Goal: Check status: Check status

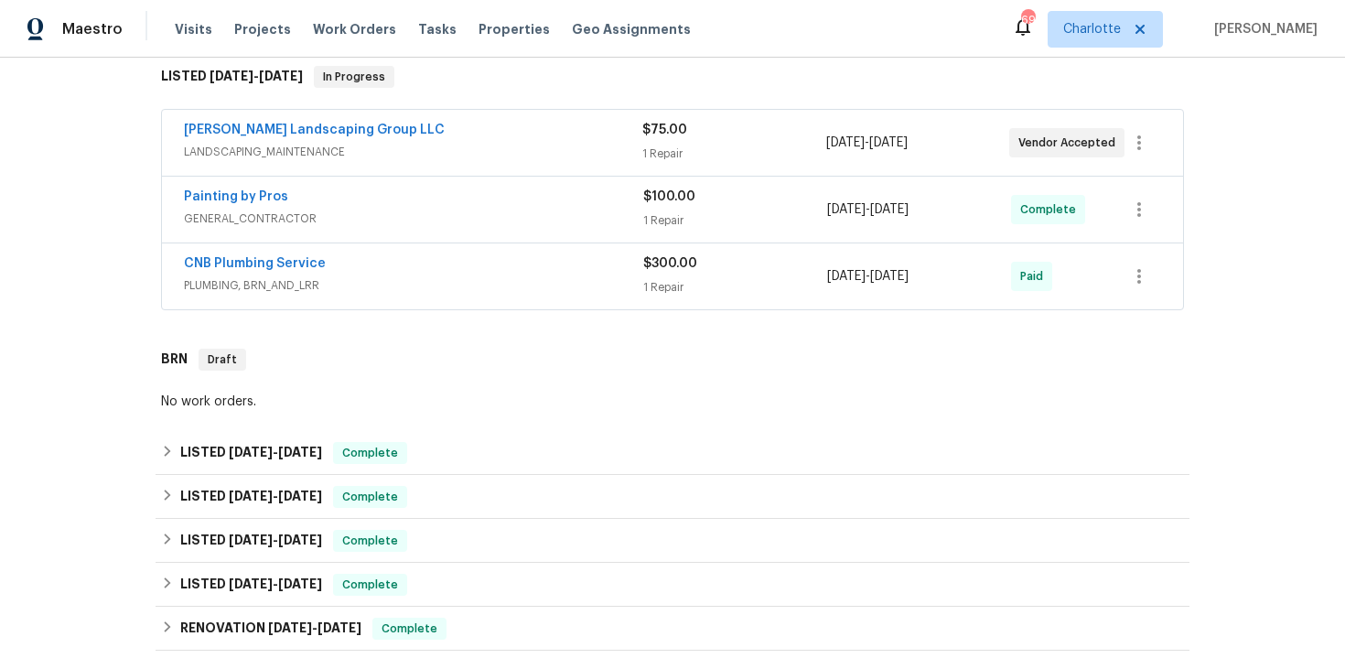
scroll to position [276, 0]
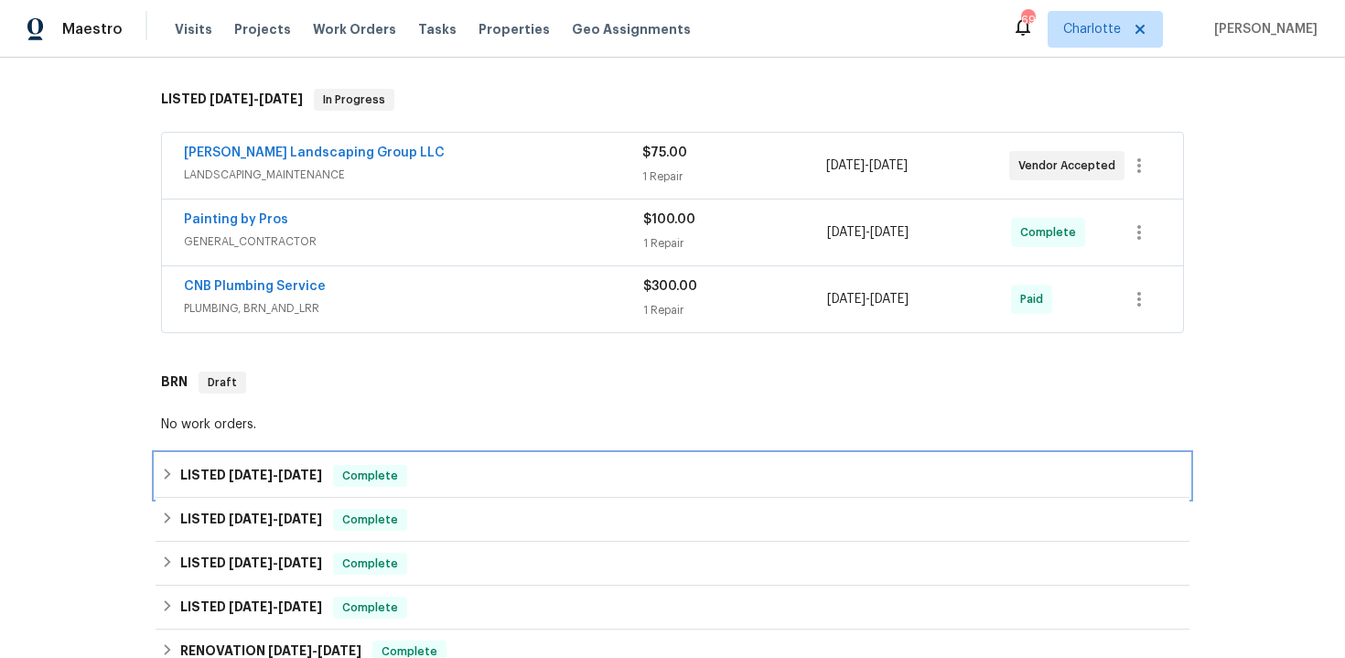
click at [489, 465] on div "LISTED [DATE] - [DATE] Complete" at bounding box center [672, 476] width 1023 height 22
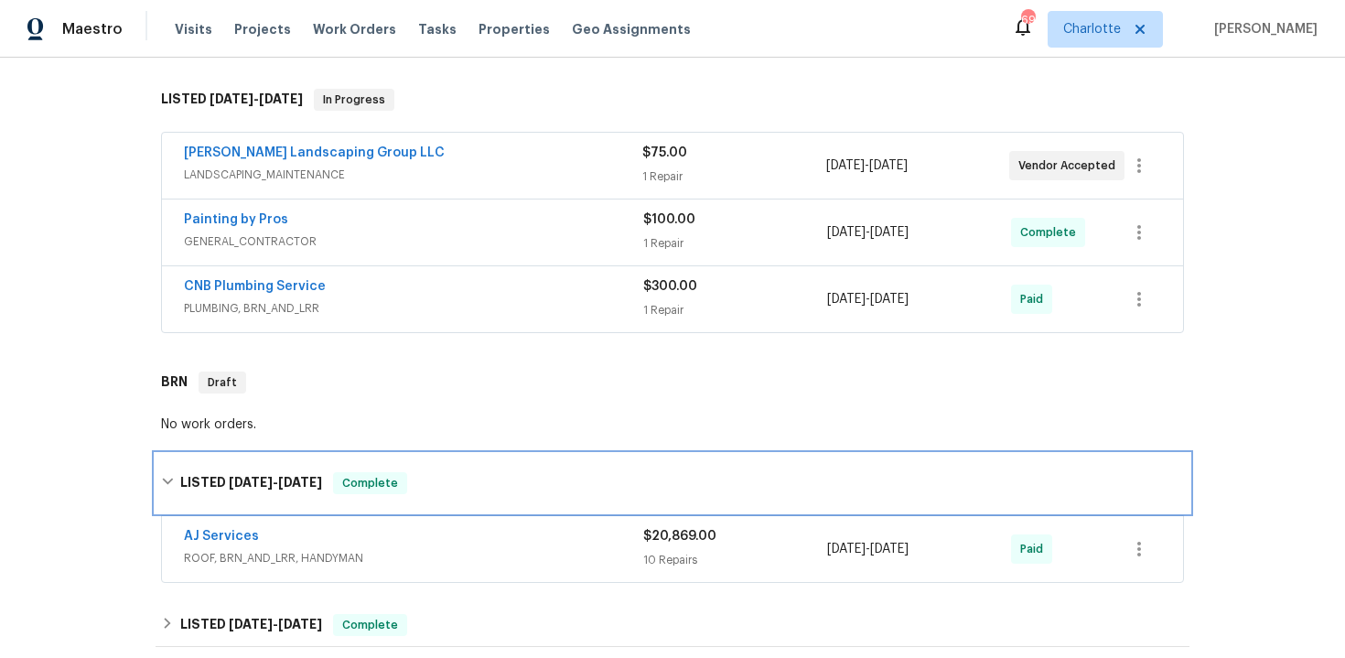
scroll to position [305, 0]
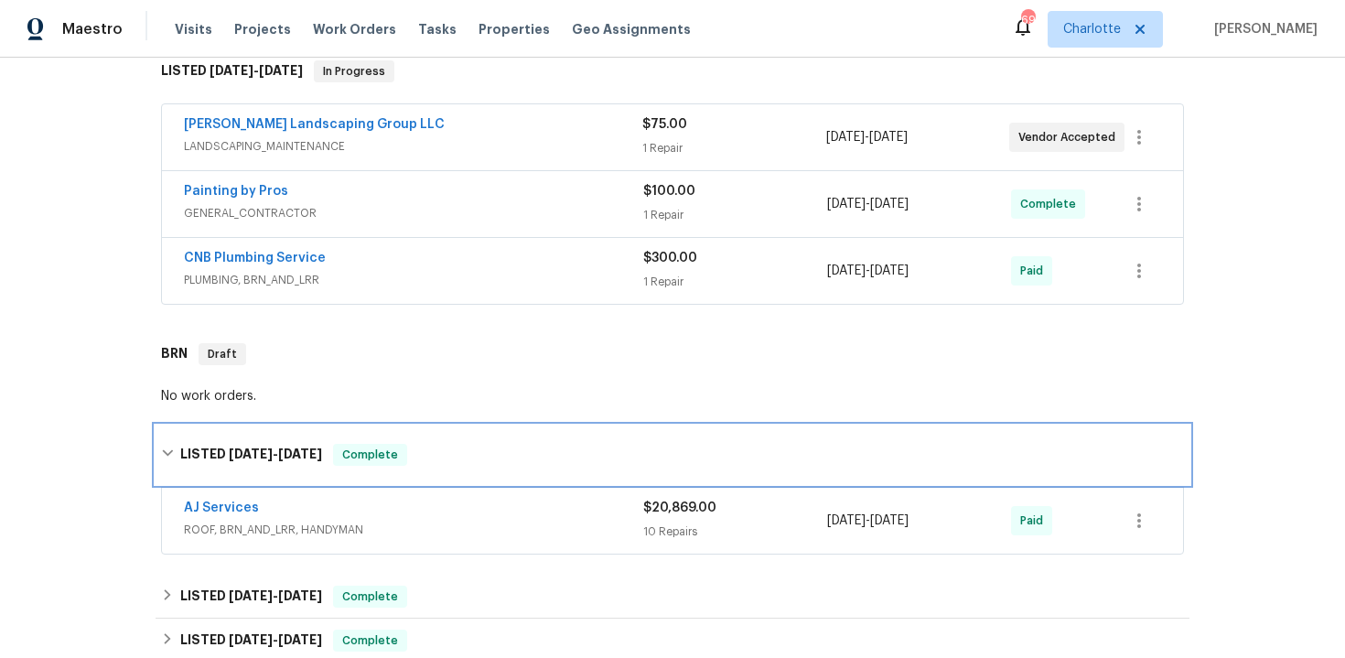
click at [561, 448] on div "LISTED [DATE] - [DATE] Complete" at bounding box center [672, 455] width 1023 height 22
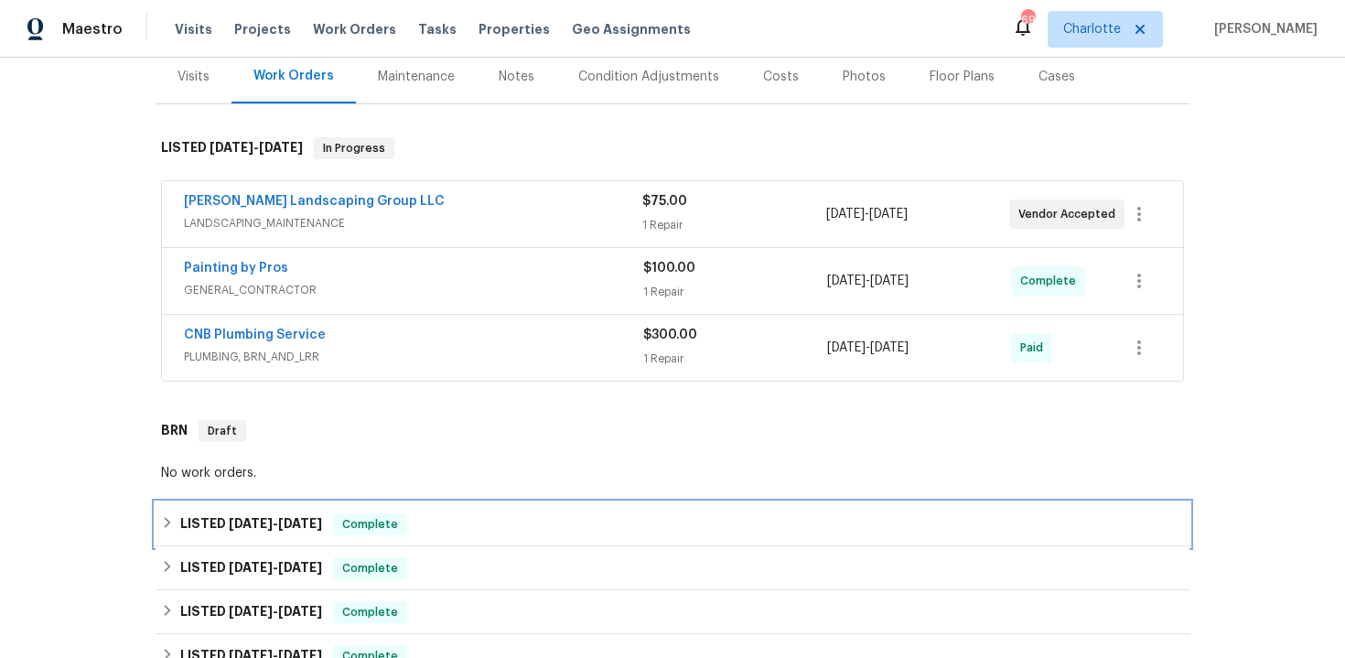
scroll to position [221, 0]
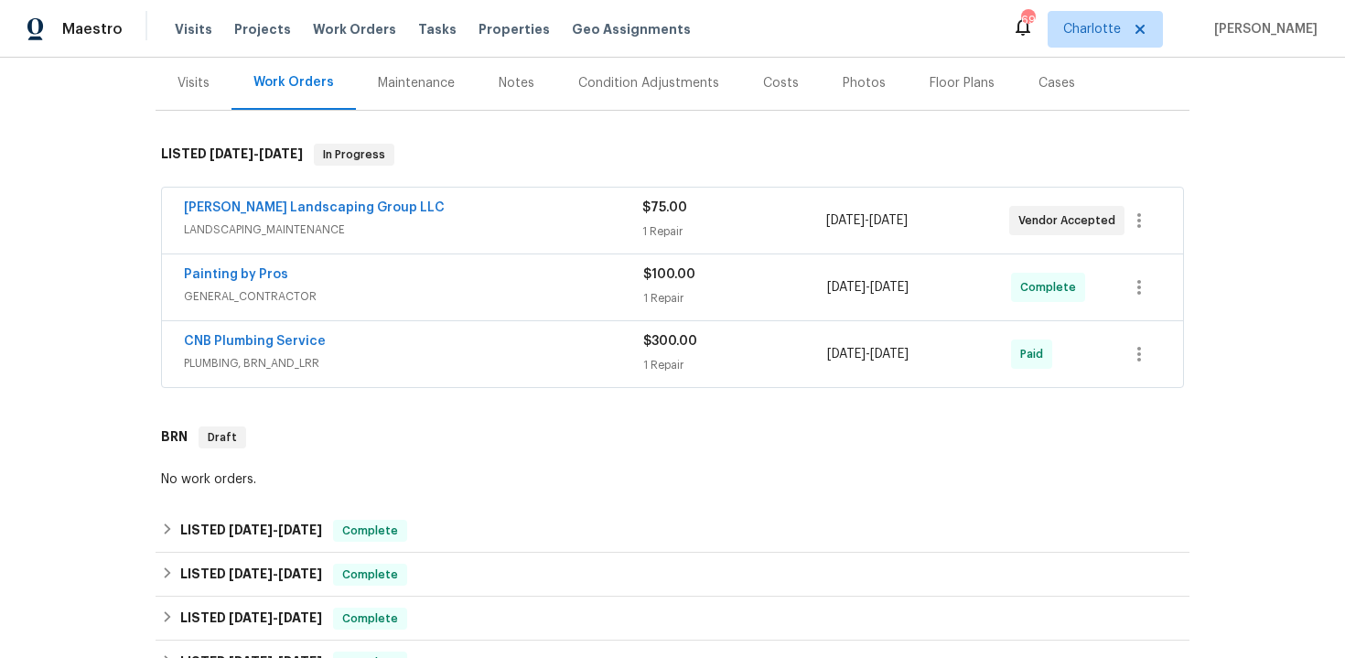
click at [544, 209] on div "[PERSON_NAME] Landscaping Group LLC" at bounding box center [413, 210] width 458 height 22
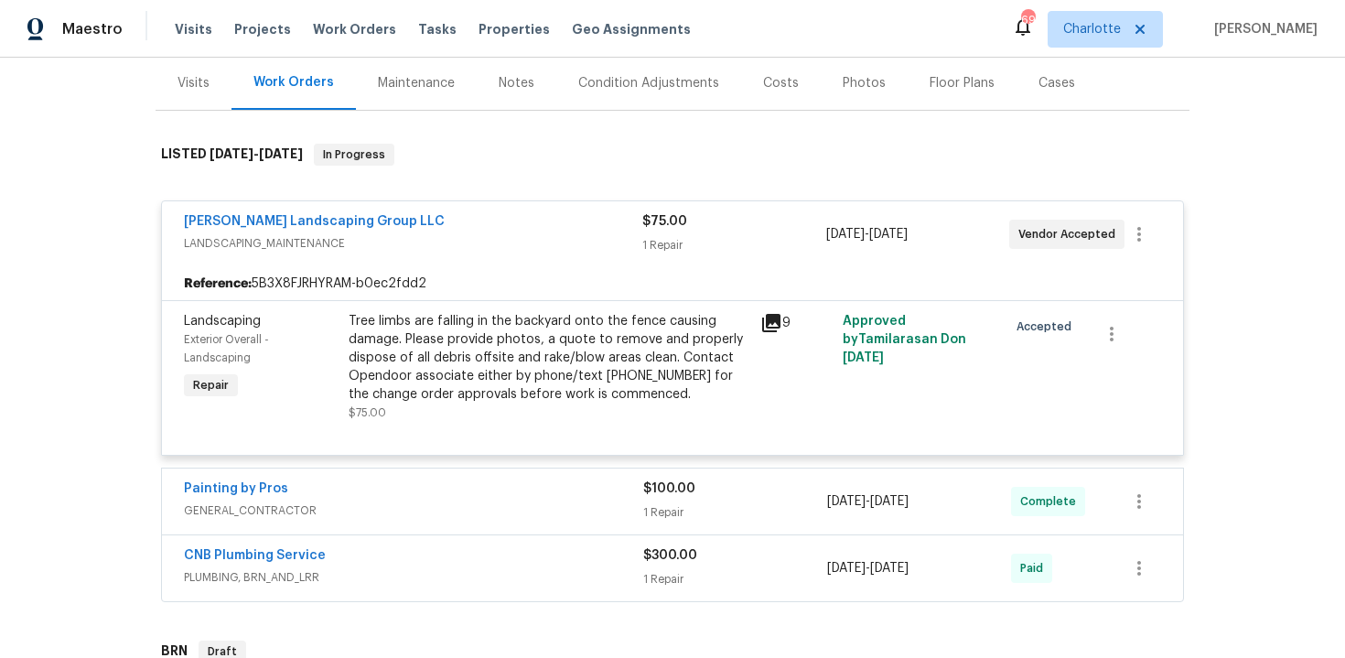
click at [508, 212] on div "[PERSON_NAME] Landscaping Group LLC" at bounding box center [413, 223] width 458 height 22
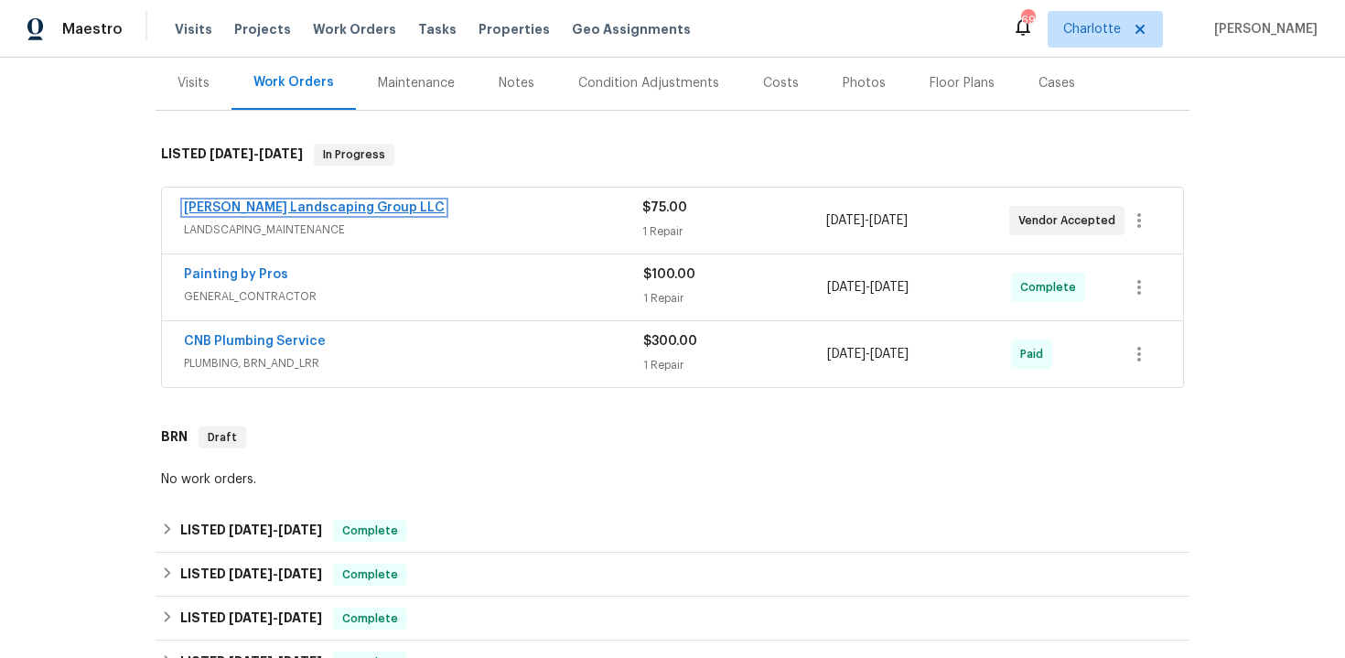
click at [371, 213] on link "[PERSON_NAME] Landscaping Group LLC" at bounding box center [314, 207] width 261 height 13
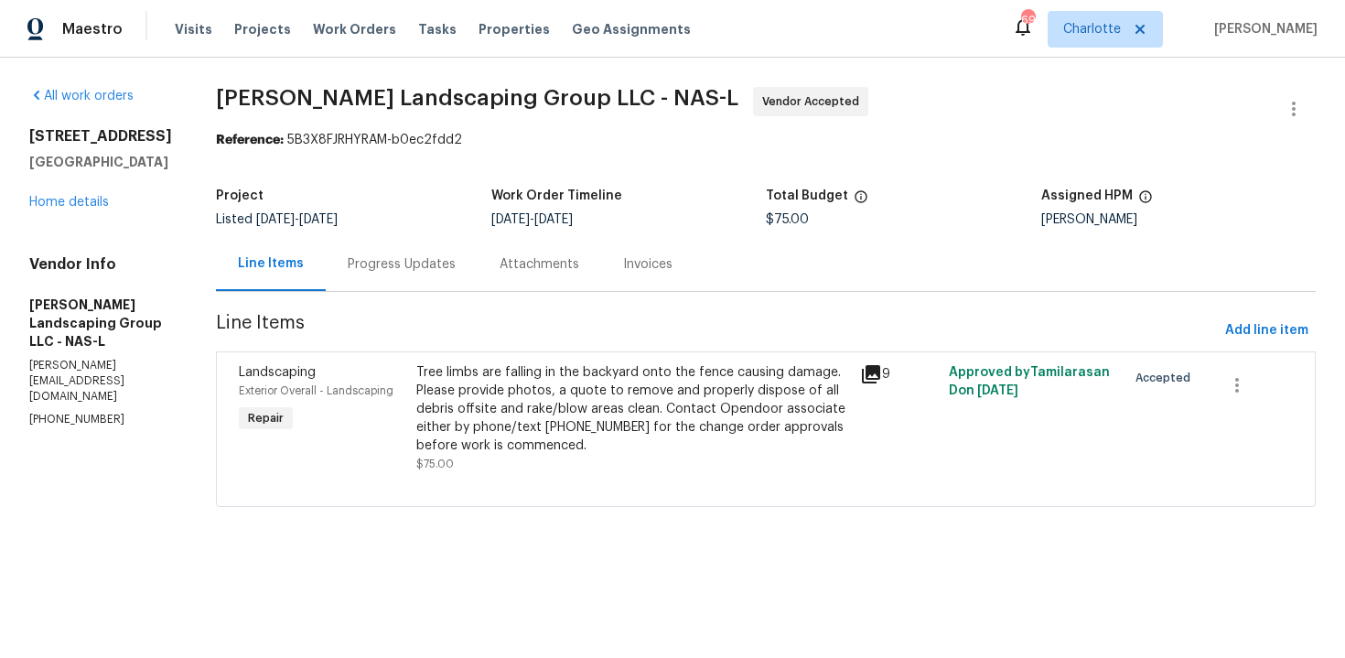
click at [454, 258] on div "Progress Updates" at bounding box center [402, 264] width 108 height 18
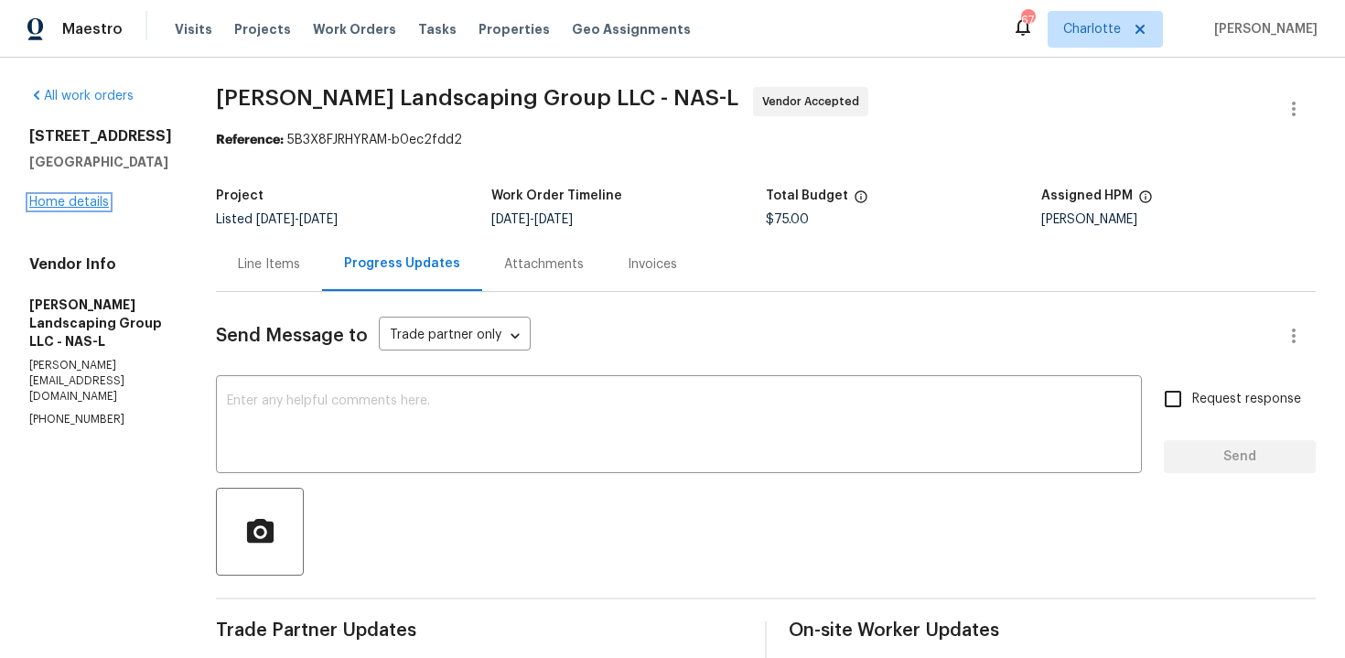
click at [64, 201] on link "Home details" at bounding box center [69, 202] width 80 height 13
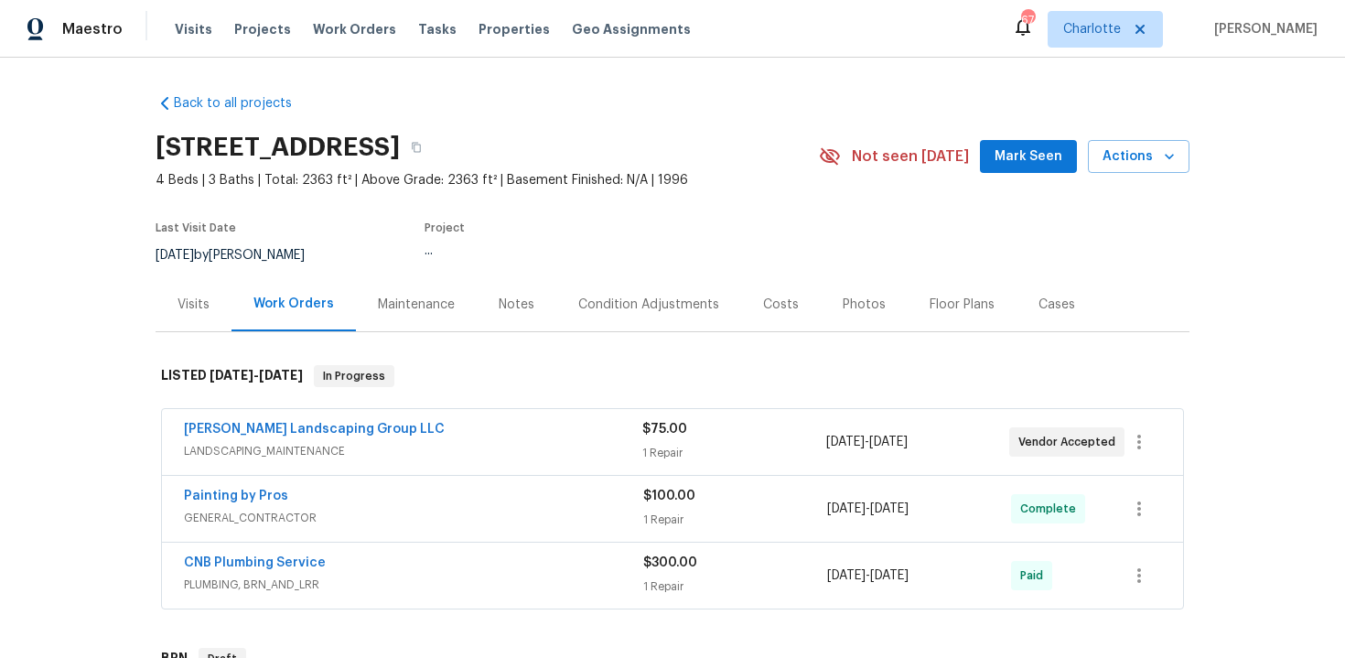
scroll to position [237, 0]
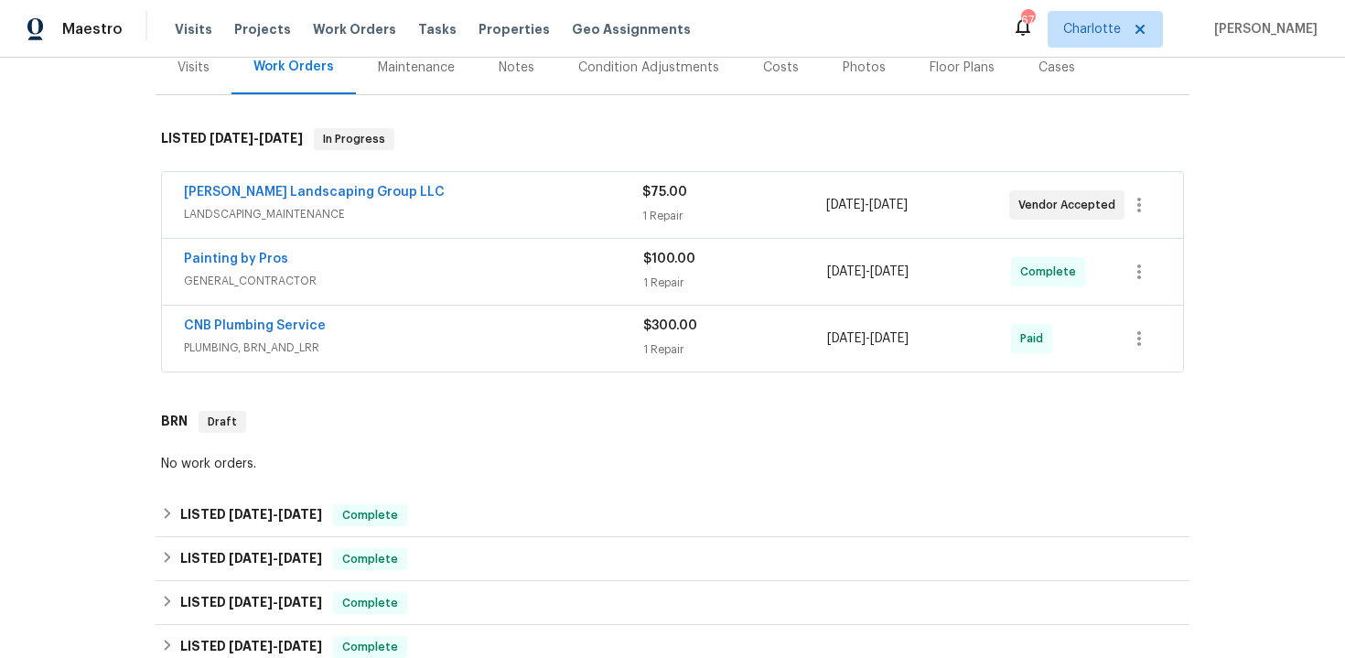
click at [529, 205] on span "LANDSCAPING_MAINTENANCE" at bounding box center [413, 214] width 458 height 18
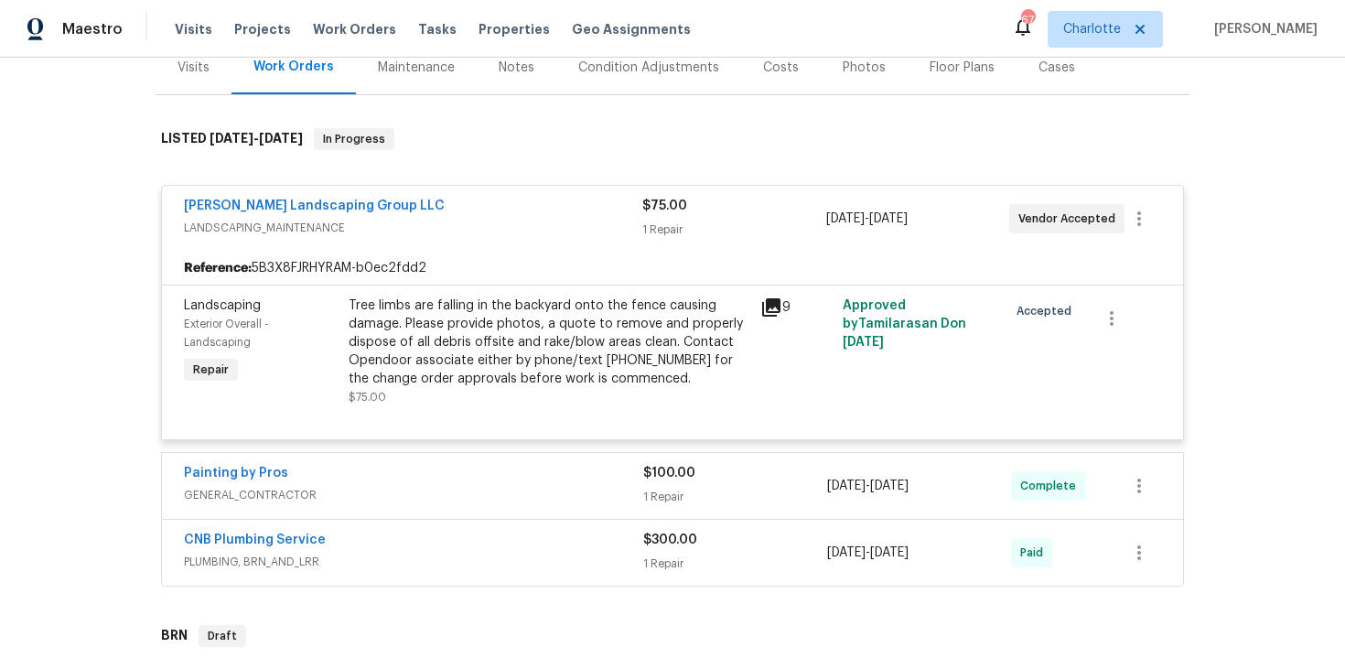
click at [778, 306] on icon at bounding box center [771, 307] width 18 height 18
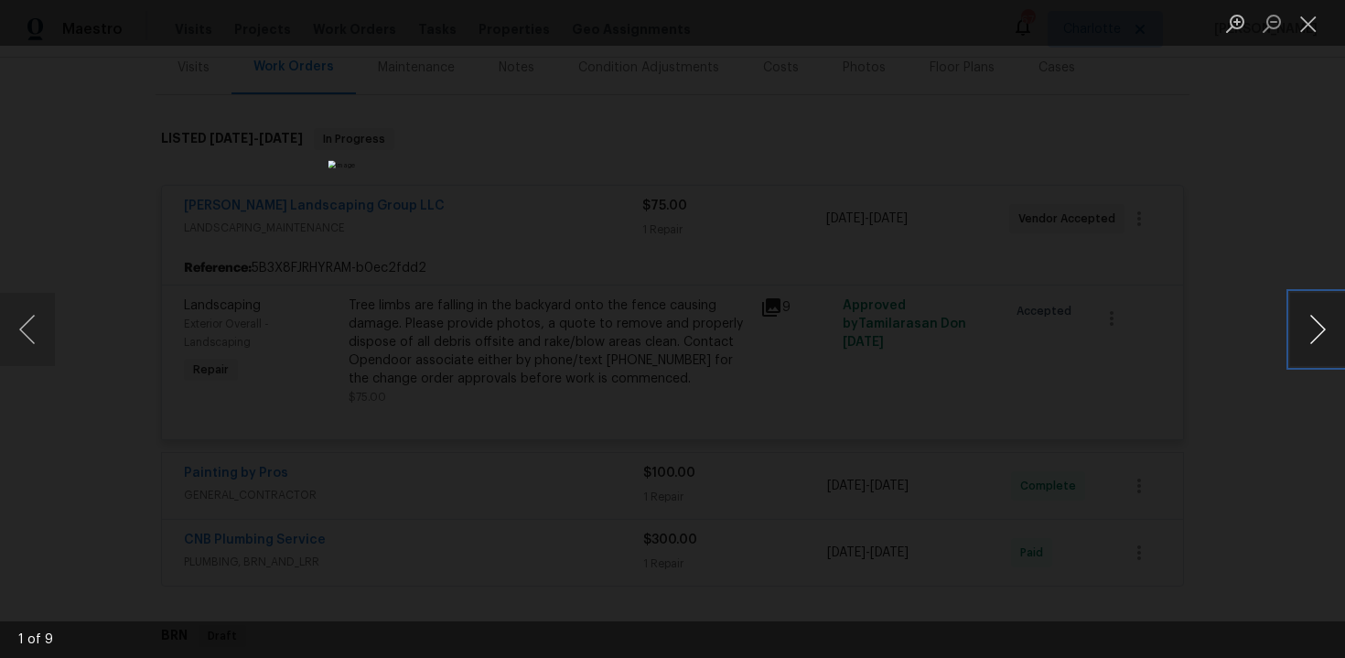
click at [1320, 328] on button "Next image" at bounding box center [1317, 329] width 55 height 73
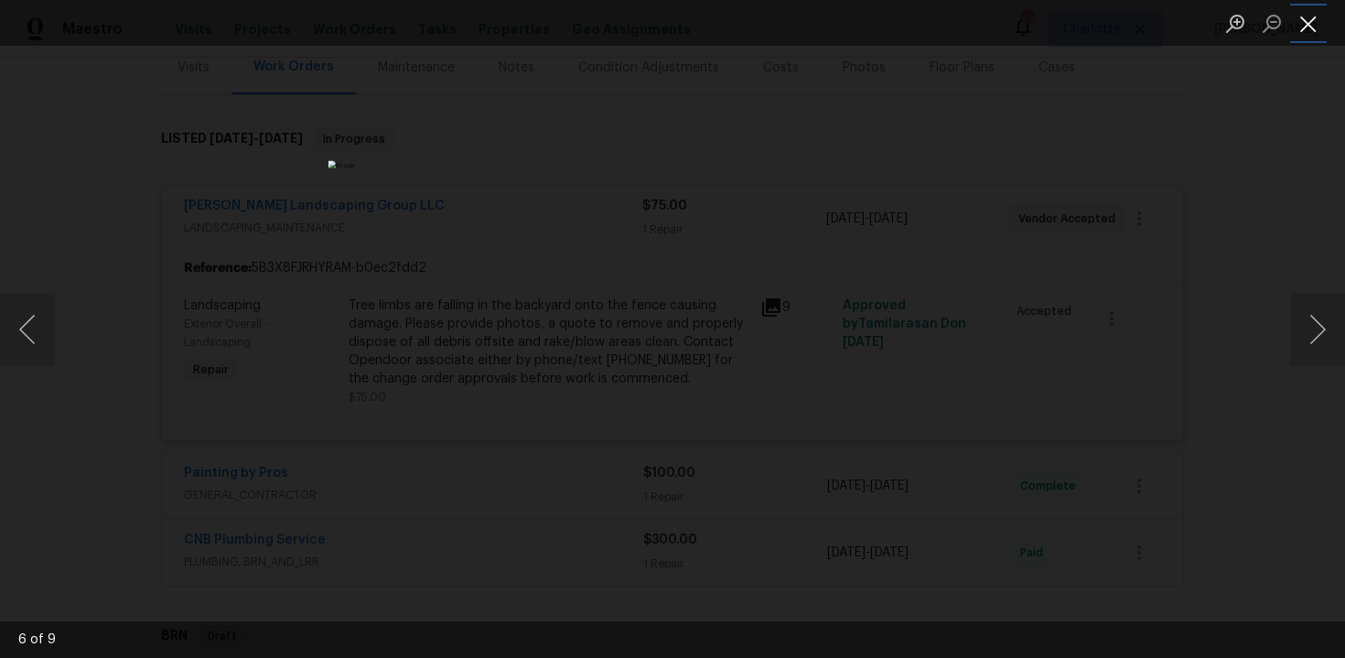
click at [1312, 37] on button "Close lightbox" at bounding box center [1308, 23] width 37 height 32
